Goal: Task Accomplishment & Management: Manage account settings

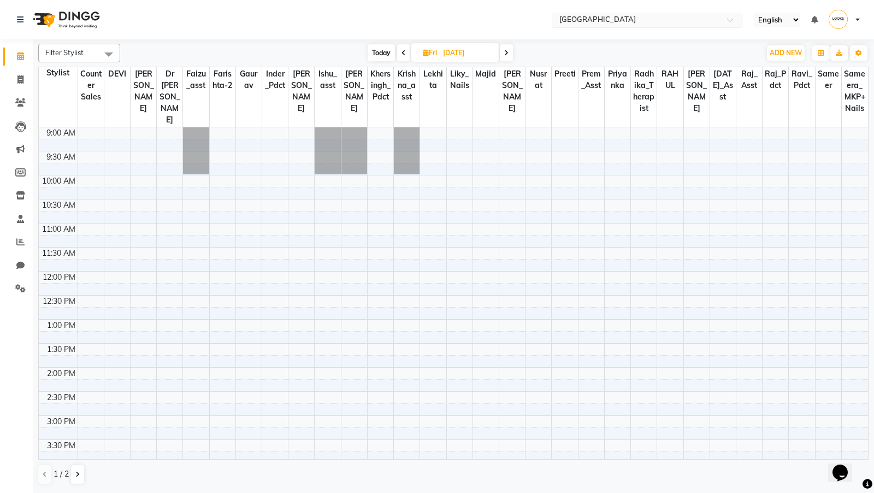
click at [627, 25] on input "text" at bounding box center [636, 20] width 159 height 11
type input "head"
click at [620, 32] on span "Looks Head Office, [GEOGRAPHIC_DATA], [GEOGRAPHIC_DATA]" at bounding box center [630, 42] width 144 height 20
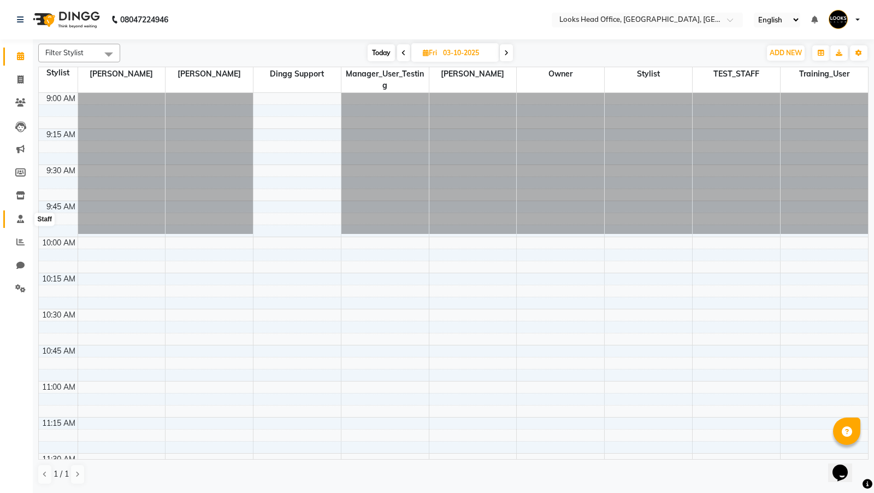
click at [14, 216] on span at bounding box center [20, 219] width 19 height 13
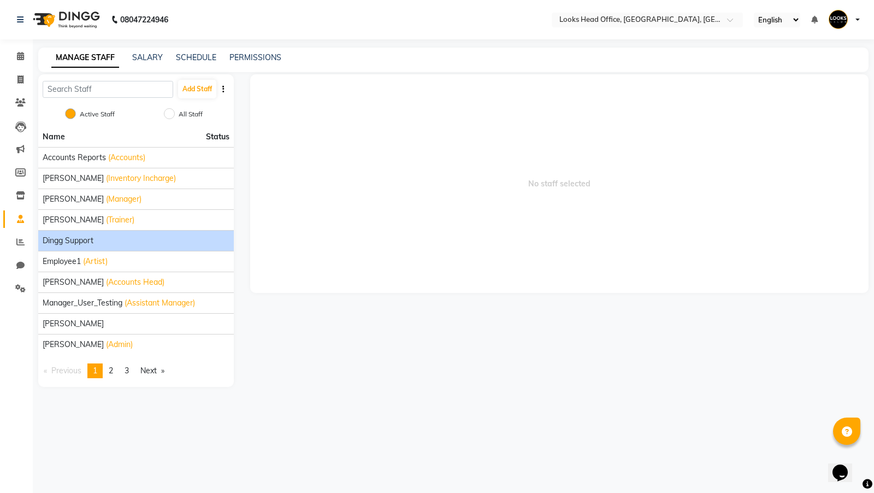
click at [90, 239] on span "Dingg Support" at bounding box center [68, 240] width 51 height 11
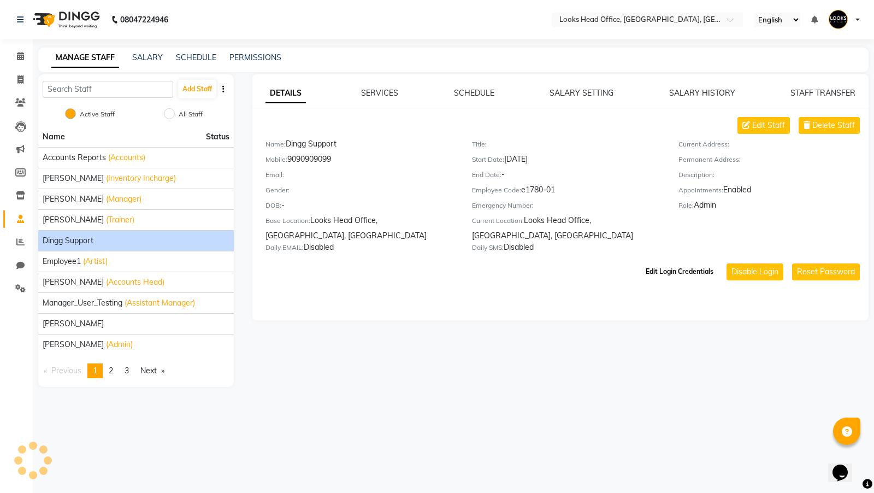
click at [696, 262] on button "Edit Login Credentials" at bounding box center [680, 271] width 77 height 19
select select
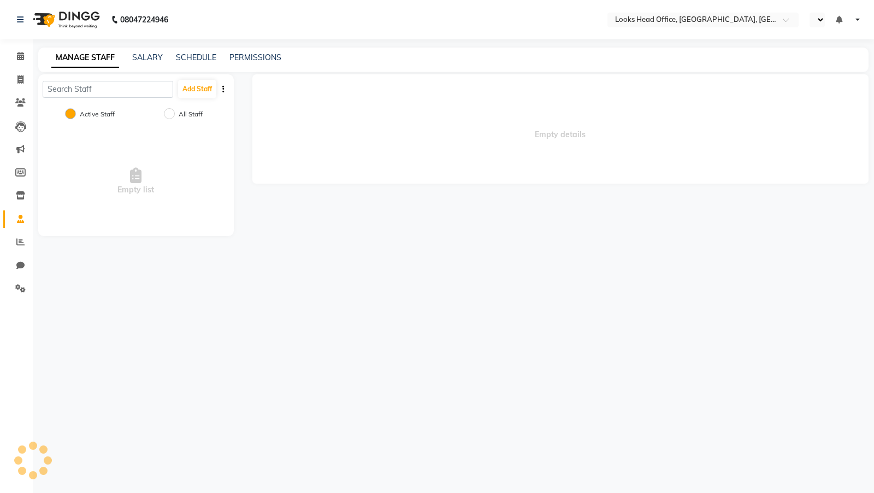
select select "en"
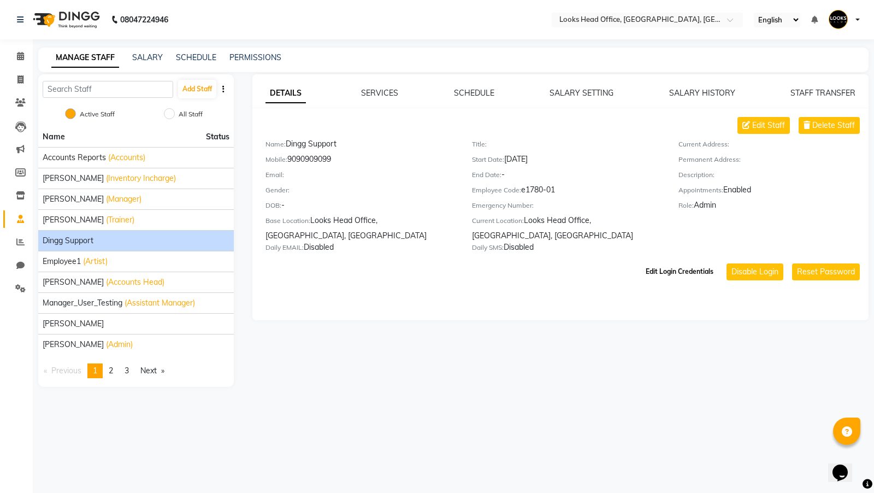
click at [683, 262] on button "Edit Login Credentials" at bounding box center [680, 271] width 77 height 19
select select
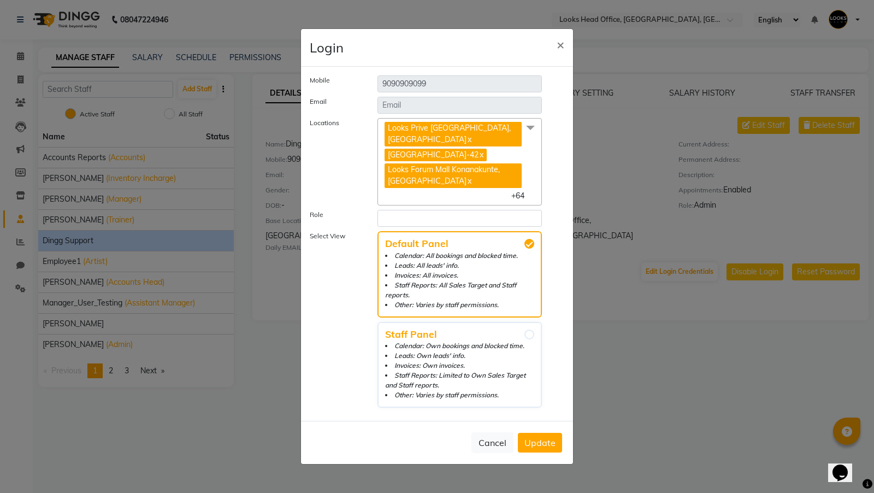
click at [529, 184] on span "Looks Prive [GEOGRAPHIC_DATA], [GEOGRAPHIC_DATA] x [GEOGRAPHIC_DATA]-42 x [GEOG…" at bounding box center [460, 161] width 165 height 87
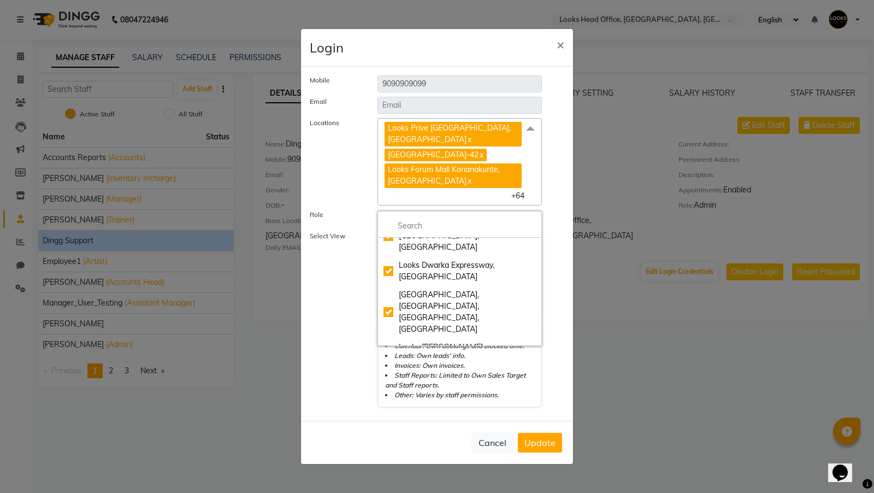
scroll to position [867, 0]
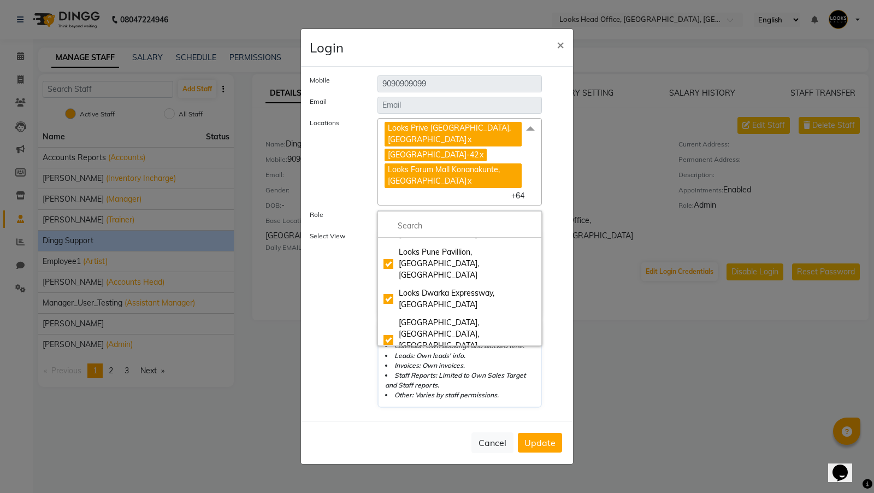
checkbox input "true"
click at [345, 294] on label "Select View" at bounding box center [336, 319] width 68 height 177
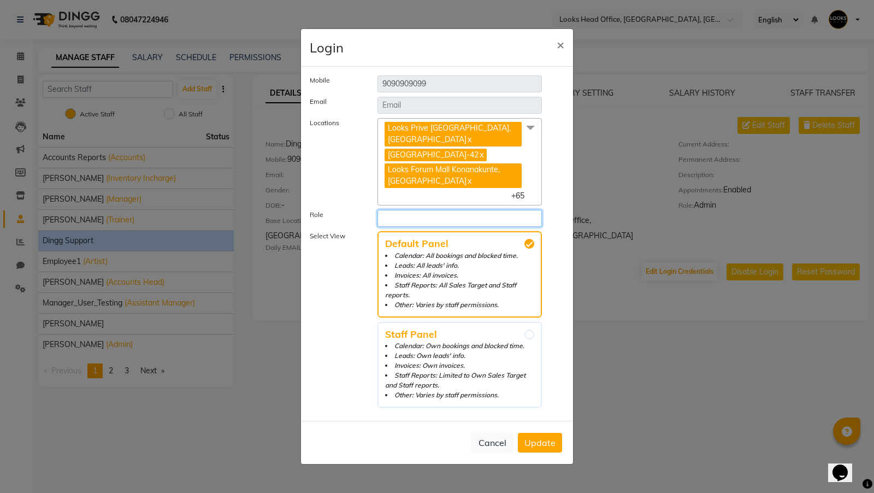
click at [409, 227] on select "Select Role" at bounding box center [460, 218] width 165 height 17
click at [492, 446] on button "Cancel" at bounding box center [493, 442] width 42 height 21
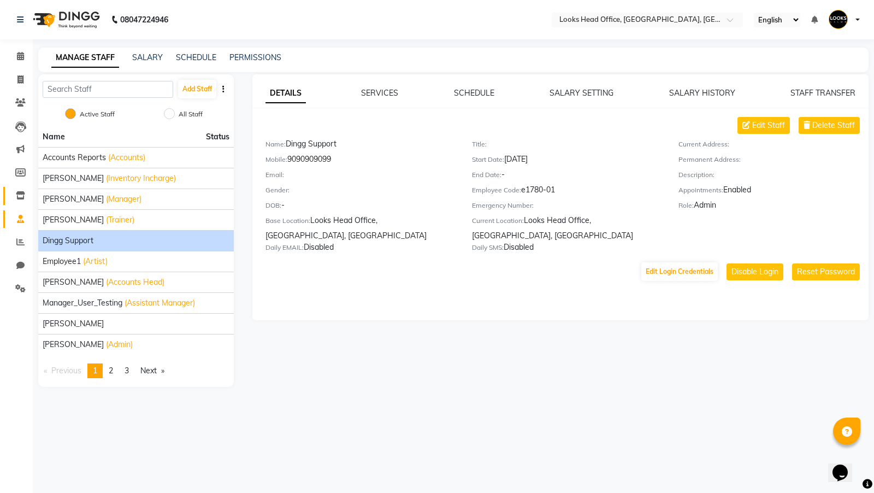
click at [17, 188] on link "Inventory" at bounding box center [16, 196] width 26 height 18
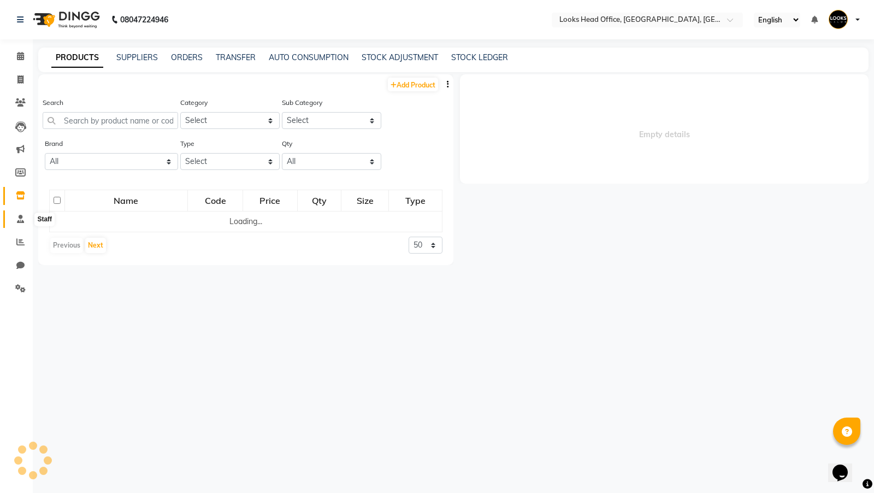
click at [17, 217] on icon at bounding box center [20, 219] width 7 height 8
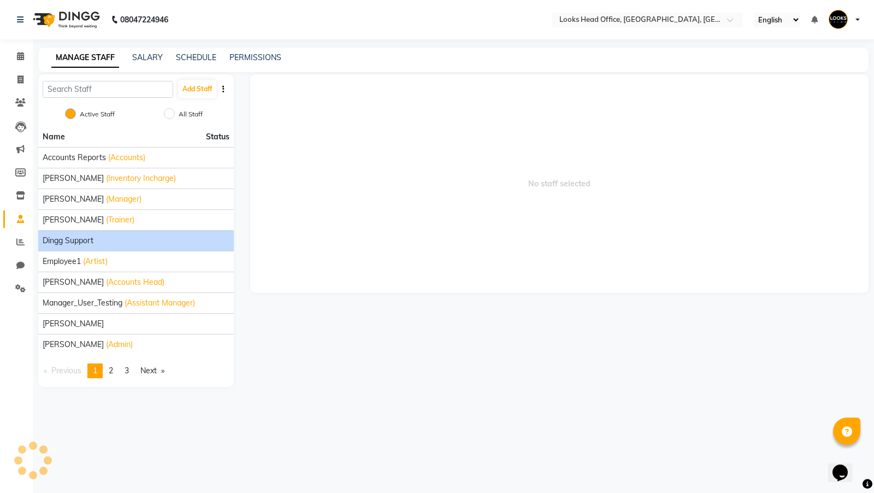
click at [77, 238] on span "Dingg Support" at bounding box center [68, 240] width 51 height 11
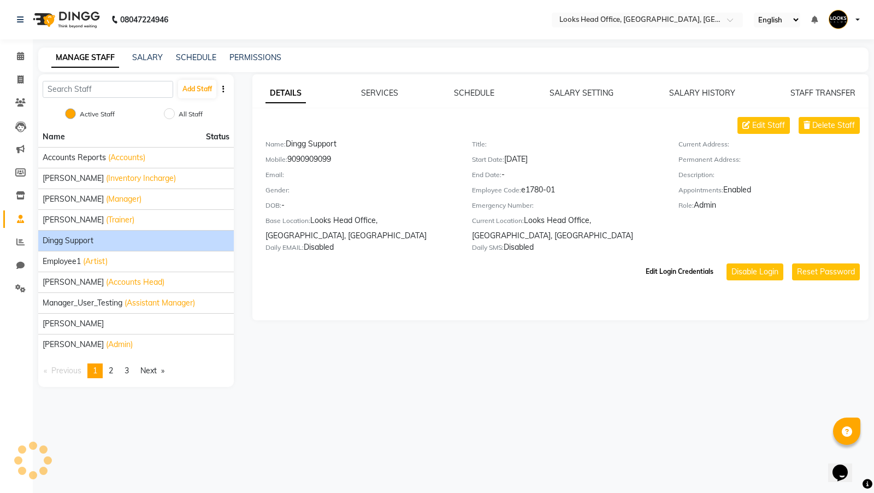
click at [671, 262] on button "Edit Login Credentials" at bounding box center [680, 271] width 77 height 19
select select
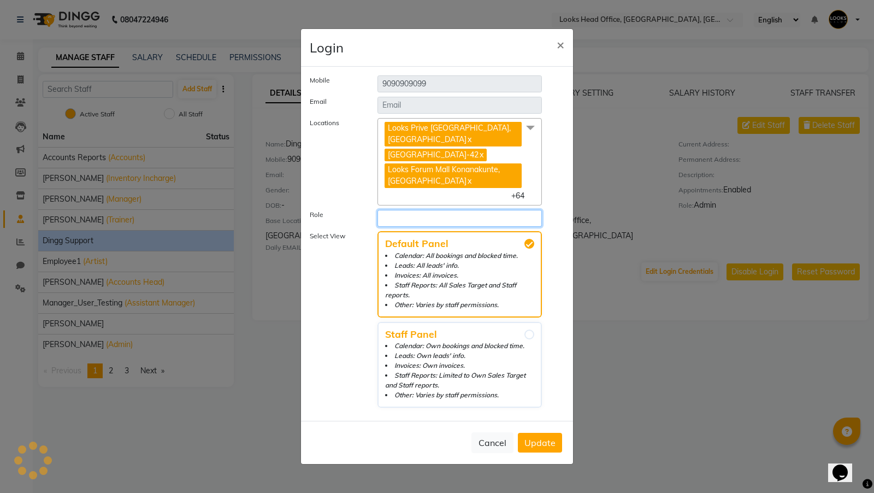
click at [479, 227] on select "Select Role" at bounding box center [460, 218] width 165 height 17
click at [494, 441] on button "Cancel" at bounding box center [493, 442] width 42 height 21
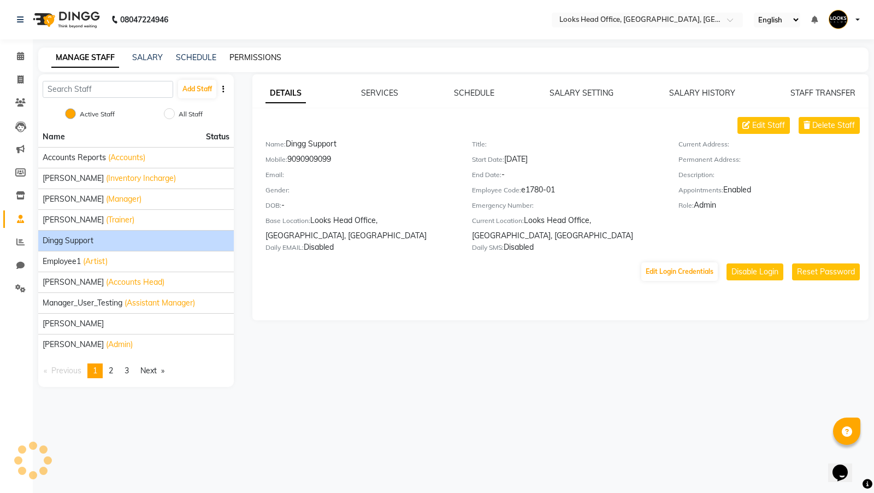
click at [250, 56] on link "PERMISSIONS" at bounding box center [256, 57] width 52 height 10
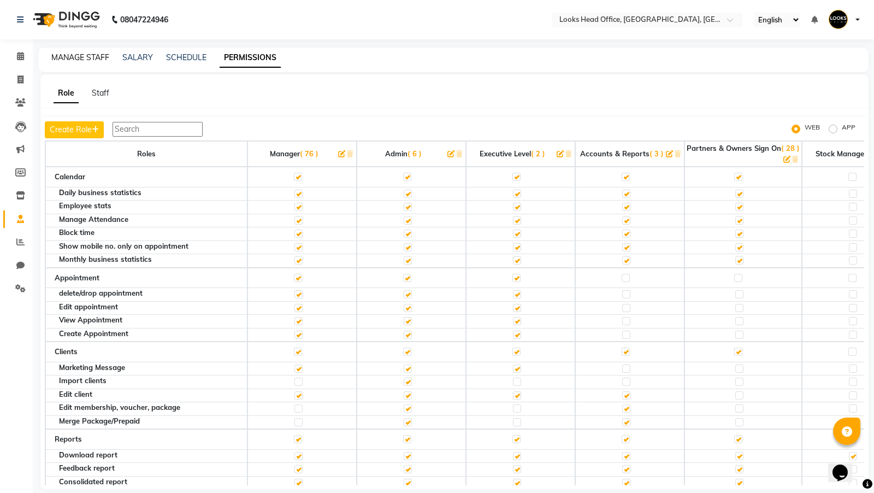
click at [75, 55] on link "MANAGE STAFF" at bounding box center [80, 57] width 58 height 10
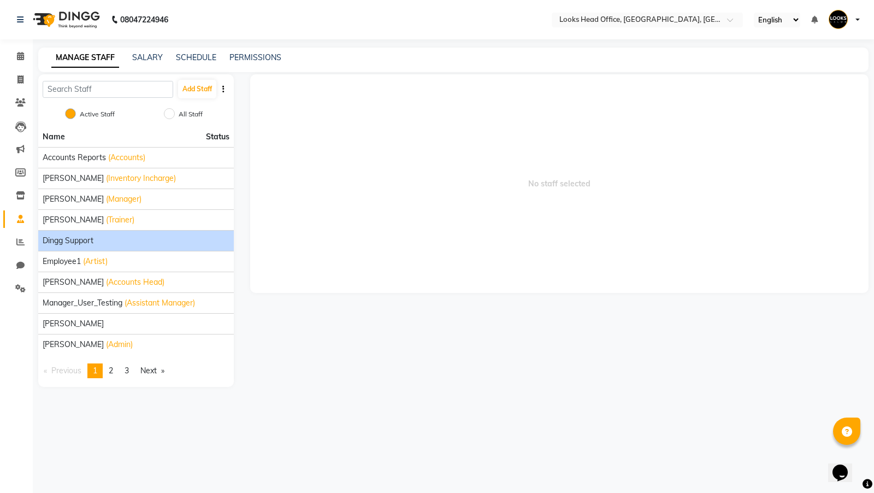
click at [91, 238] on span "Dingg Support" at bounding box center [68, 240] width 51 height 11
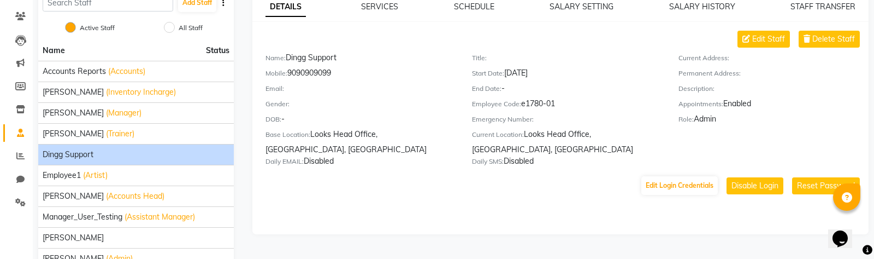
scroll to position [101, 0]
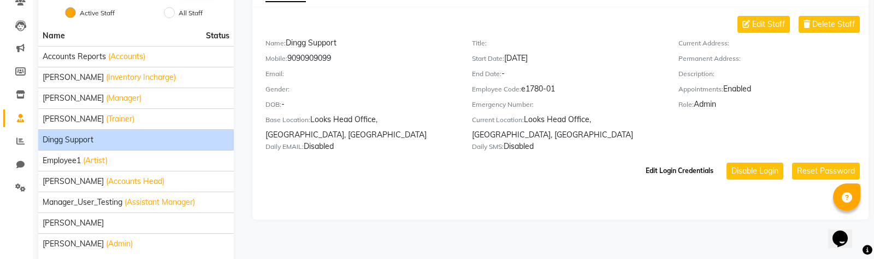
click at [672, 161] on button "Edit Login Credentials" at bounding box center [680, 170] width 77 height 19
select select "2"
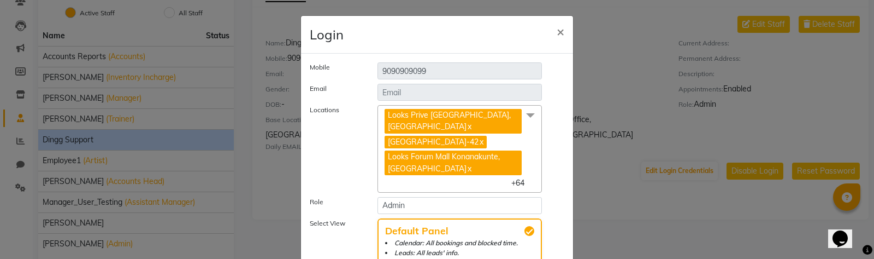
scroll to position [8, 0]
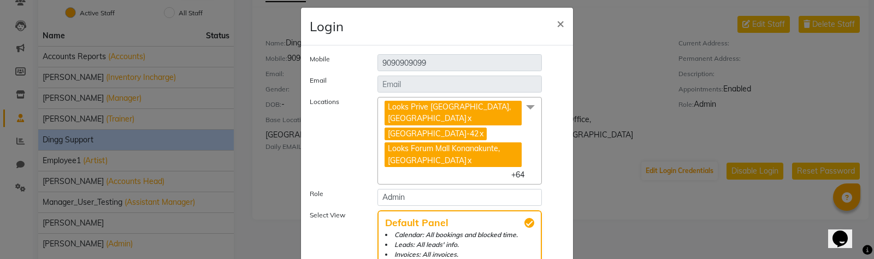
click at [512, 167] on span "Looks Forum Mall Konanakunte, Bengaluru x" at bounding box center [453, 154] width 137 height 25
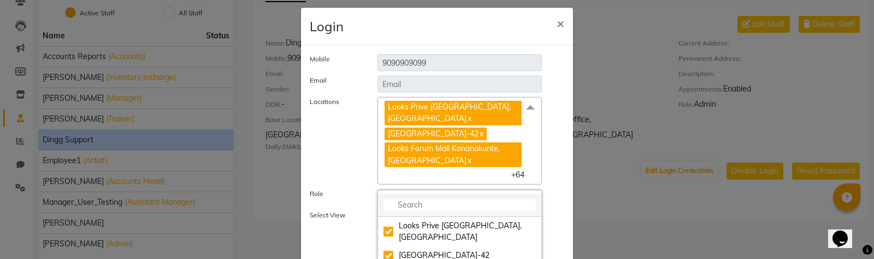
click at [450, 210] on input "multiselect-search" at bounding box center [460, 204] width 152 height 11
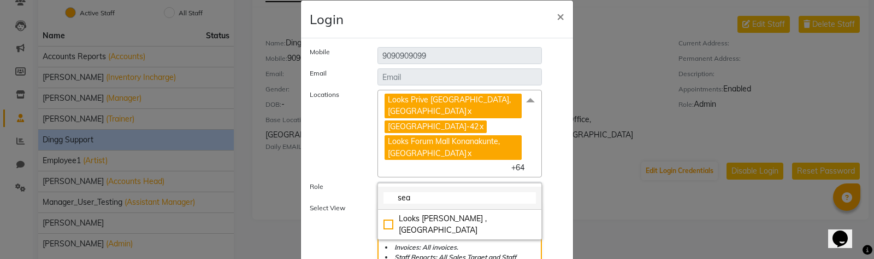
scroll to position [17, 0]
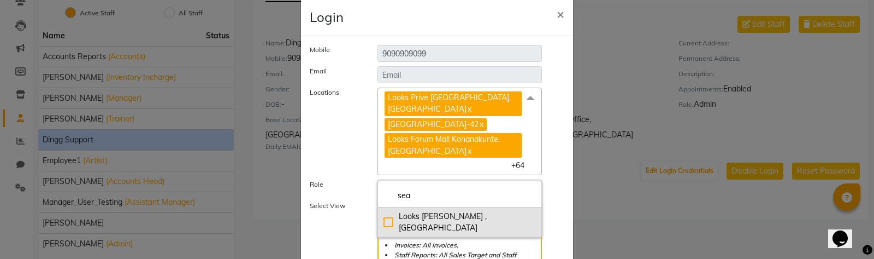
type input "sea"
click at [454, 222] on div "Looks [PERSON_NAME] , [GEOGRAPHIC_DATA]" at bounding box center [460, 221] width 152 height 23
checkbox input "true"
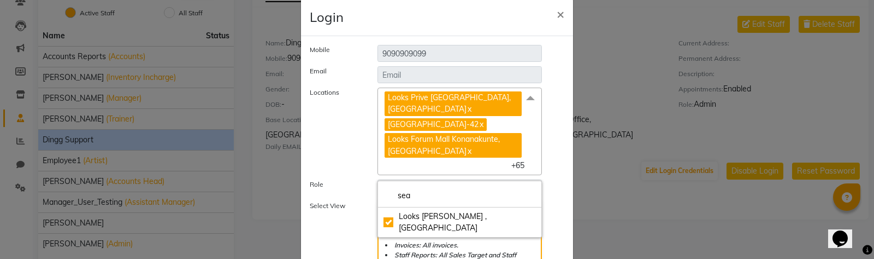
click at [551, 189] on div "Role Select Role Manager Admin Executive Level Accounts & Reports Partners & Ow…" at bounding box center [437, 187] width 271 height 17
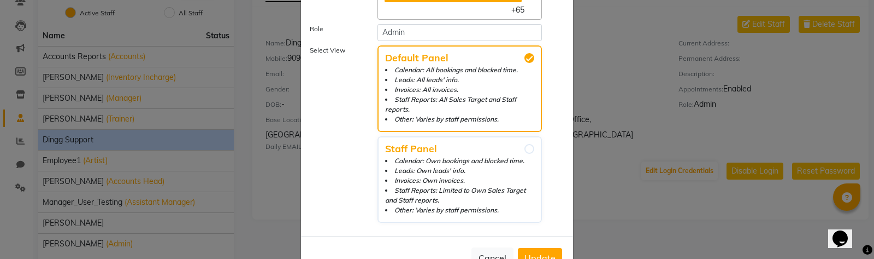
scroll to position [206, 0]
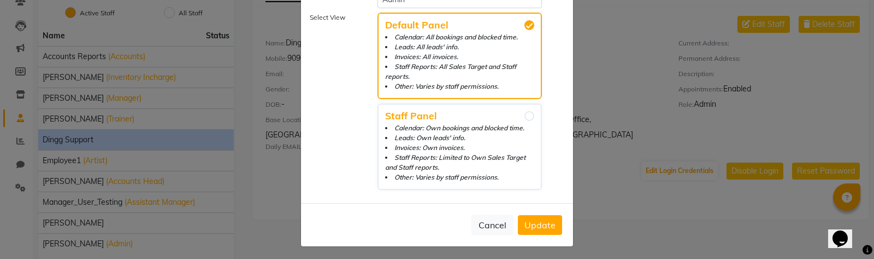
click at [543, 222] on span "Update" at bounding box center [540, 224] width 31 height 11
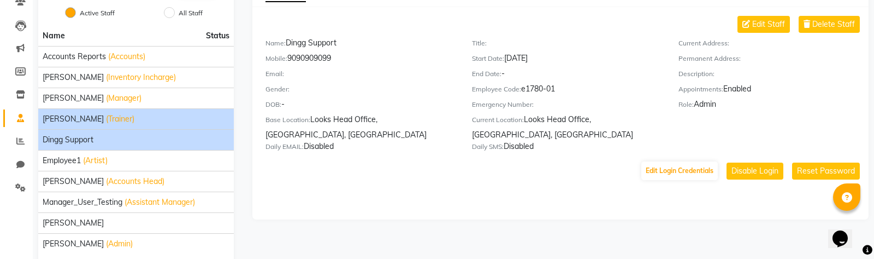
click at [60, 117] on span "Ashish Chaurasia" at bounding box center [73, 118] width 61 height 11
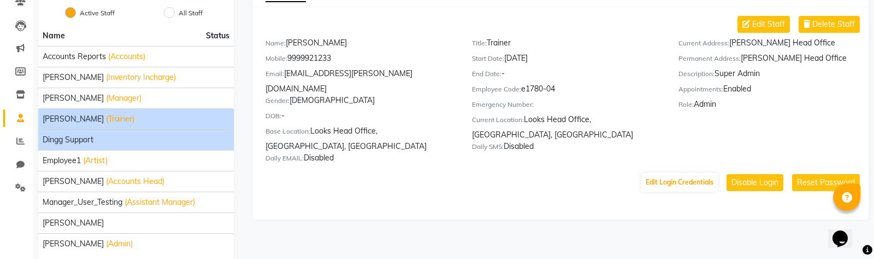
click at [63, 143] on span "Dingg Support" at bounding box center [68, 139] width 51 height 11
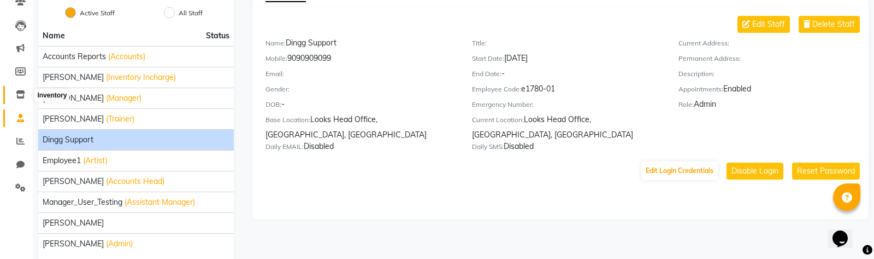
click at [18, 91] on icon at bounding box center [20, 94] width 9 height 8
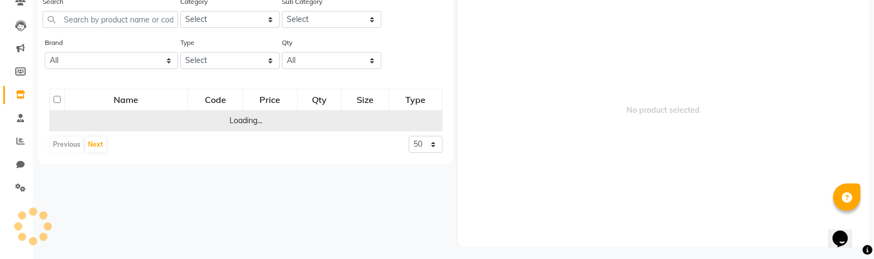
scroll to position [7, 0]
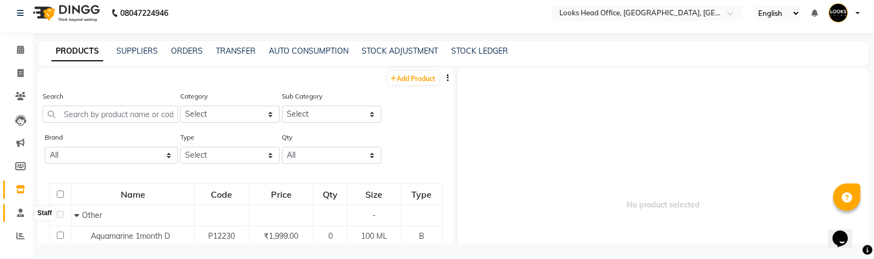
click at [19, 213] on icon at bounding box center [20, 212] width 7 height 8
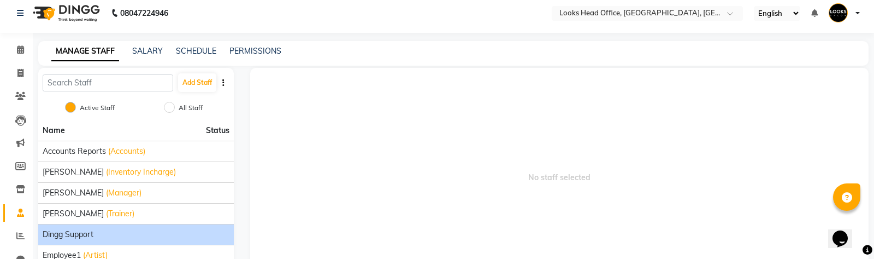
click at [82, 230] on span "Dingg Support" at bounding box center [68, 233] width 51 height 11
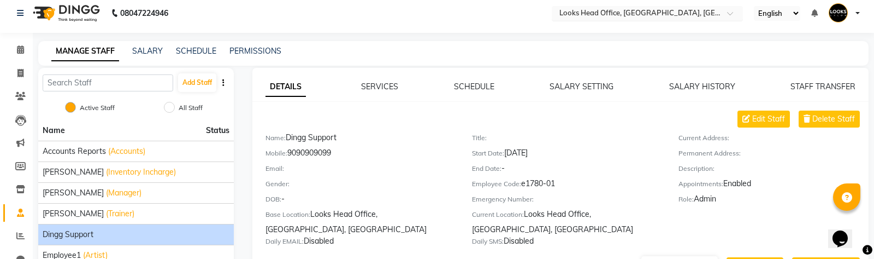
click at [624, 13] on input "text" at bounding box center [636, 14] width 159 height 11
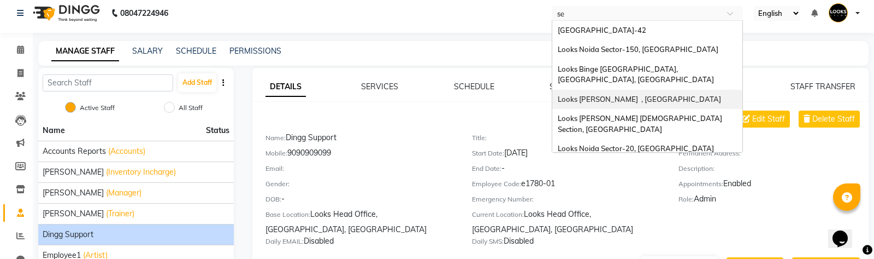
type input "sea"
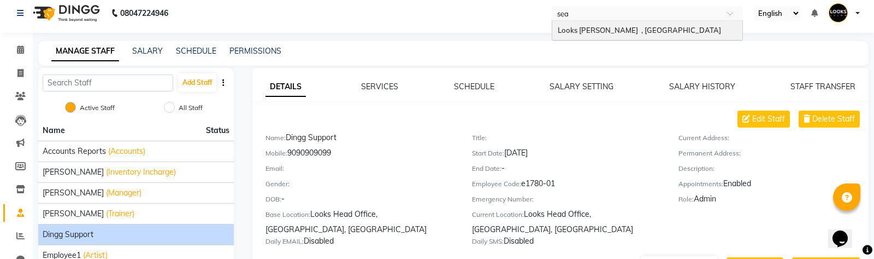
click at [620, 30] on span "Looks [PERSON_NAME] , [GEOGRAPHIC_DATA]" at bounding box center [639, 30] width 163 height 9
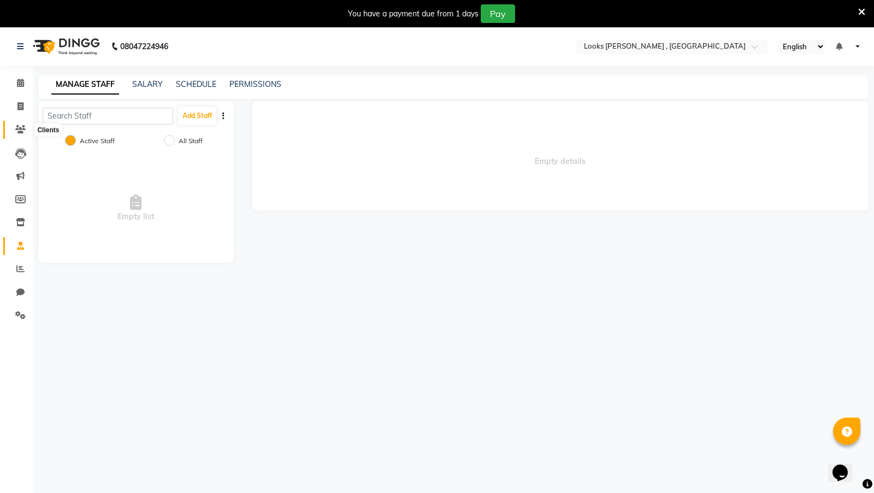
click at [19, 130] on icon at bounding box center [20, 129] width 10 height 8
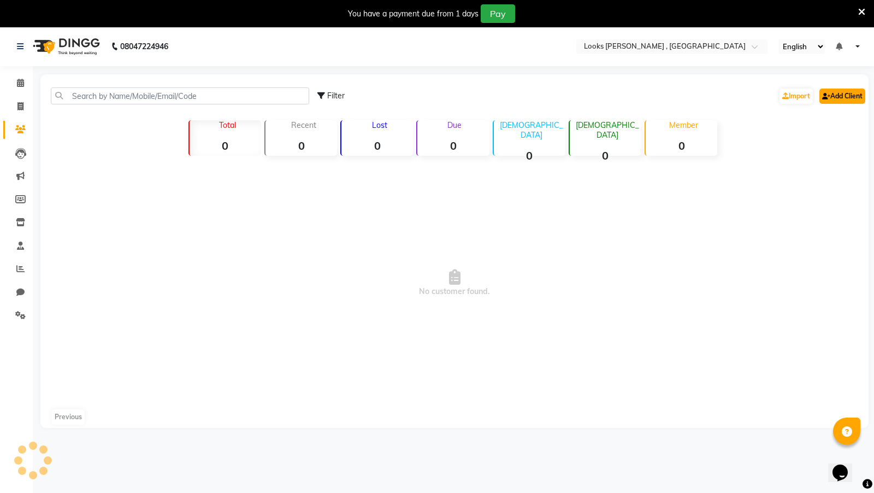
click at [841, 96] on link "Add Client" at bounding box center [843, 96] width 46 height 15
select select
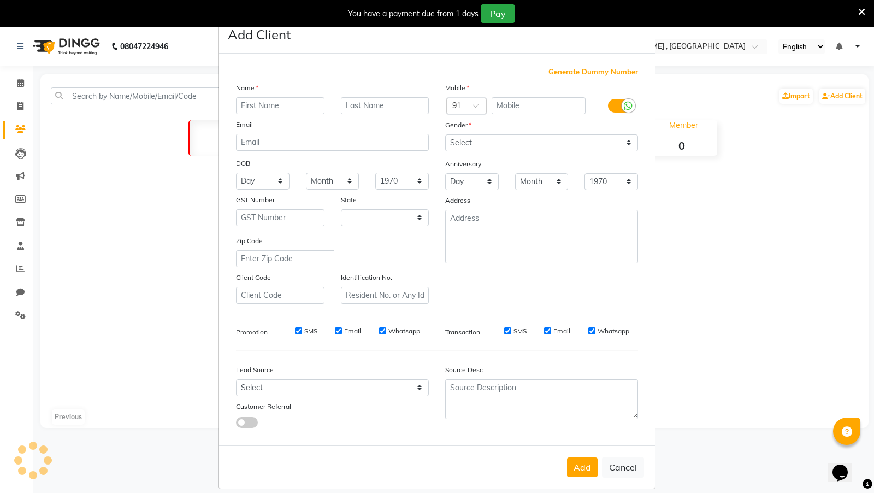
click at [598, 71] on span "Generate Dummy Number" at bounding box center [594, 72] width 90 height 11
type input "1399500000001"
checkbox input "false"
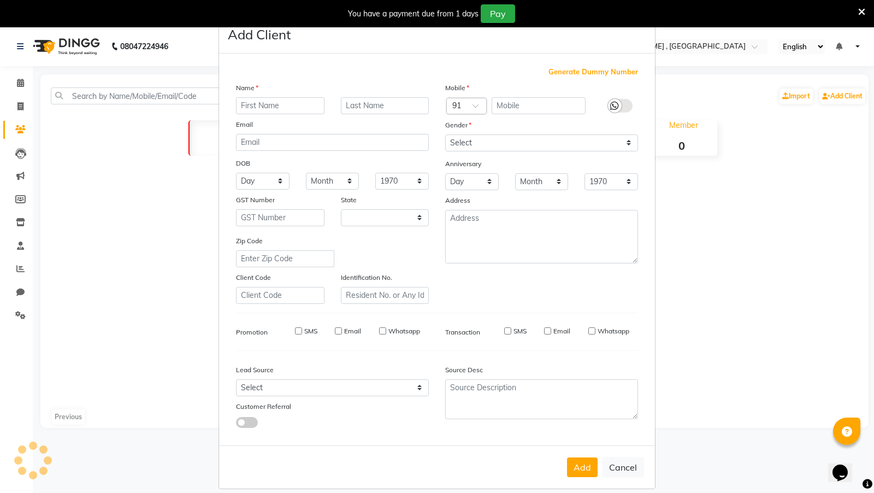
checkbox input "false"
